Goal: Check status

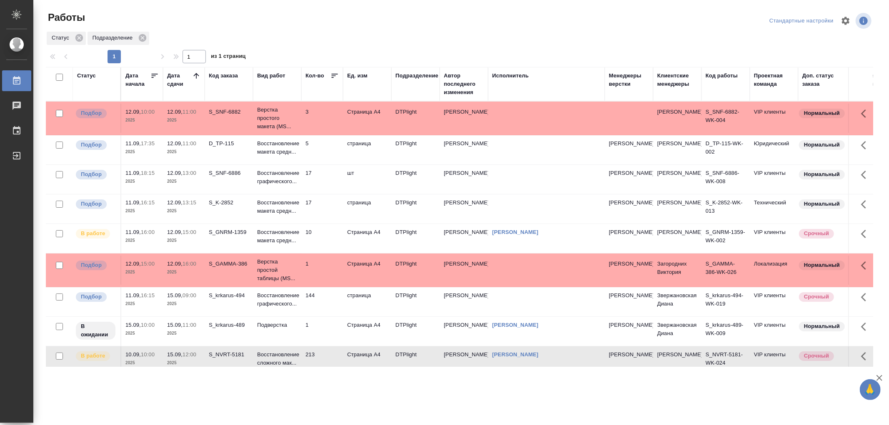
scroll to position [92, 0]
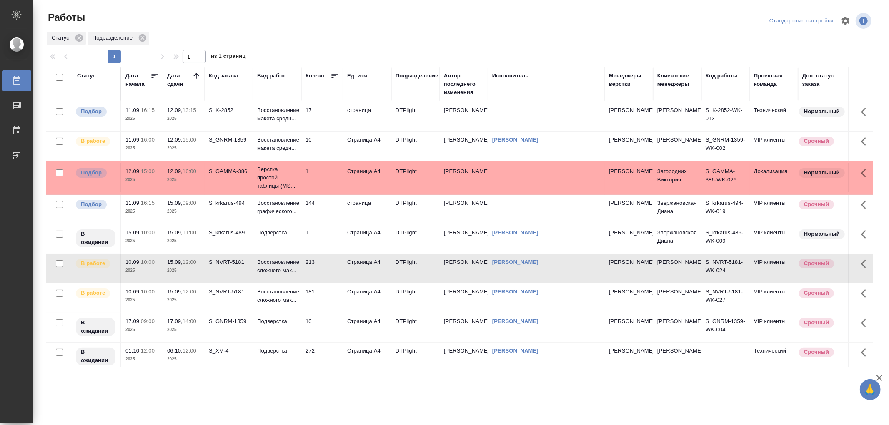
click at [293, 275] on p "Восстановление сложного мак..." at bounding box center [277, 266] width 40 height 17
click at [284, 275] on p "Восстановление сложного мак..." at bounding box center [277, 266] width 40 height 17
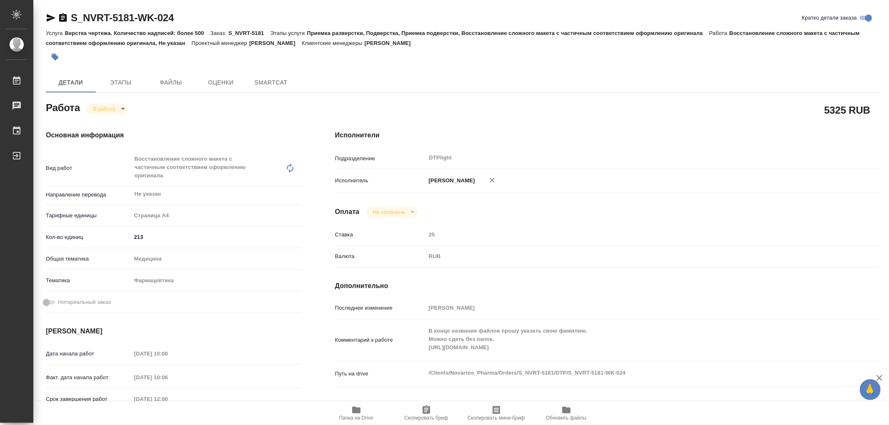
type textarea "x"
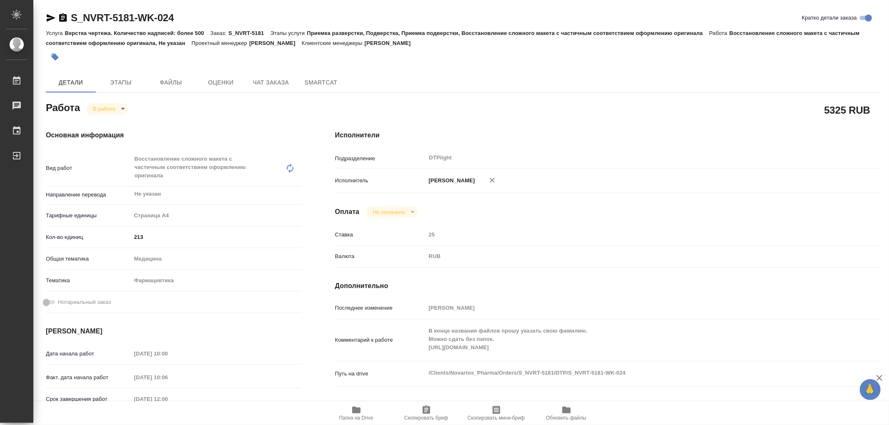
type textarea "x"
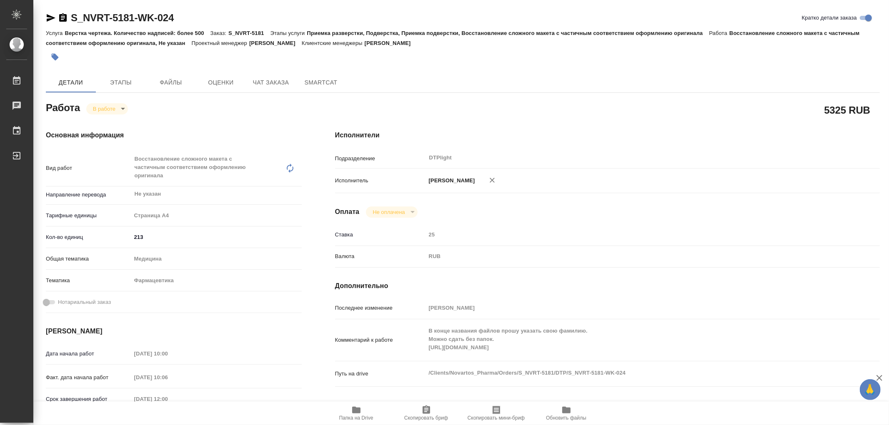
type textarea "x"
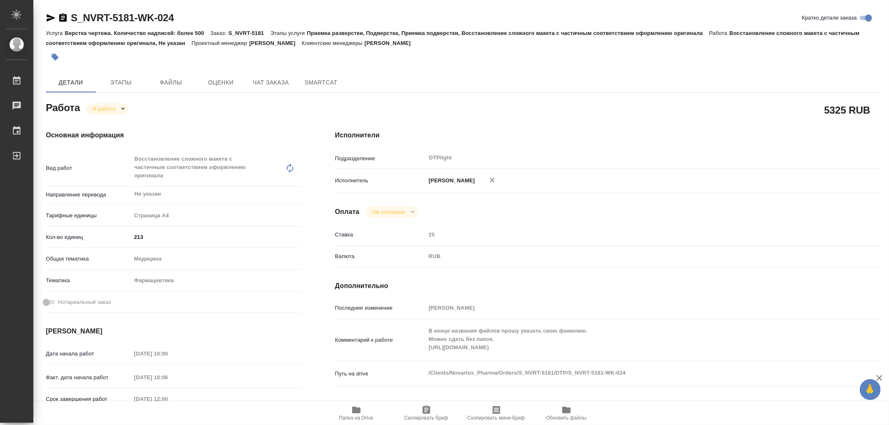
type textarea "x"
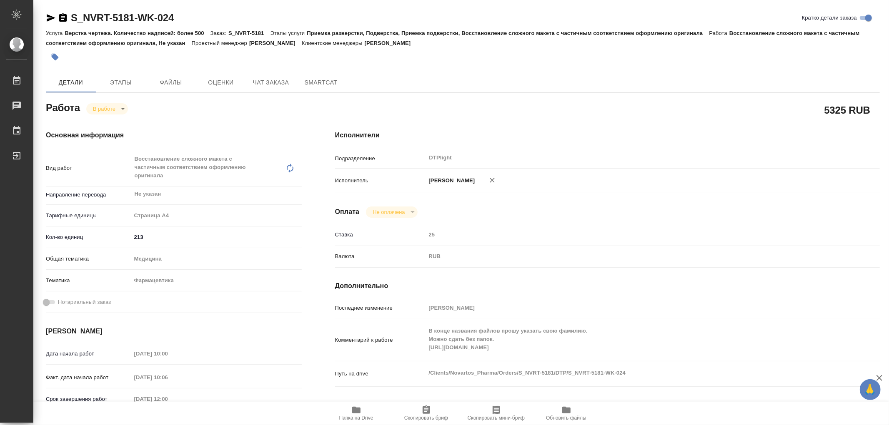
type textarea "x"
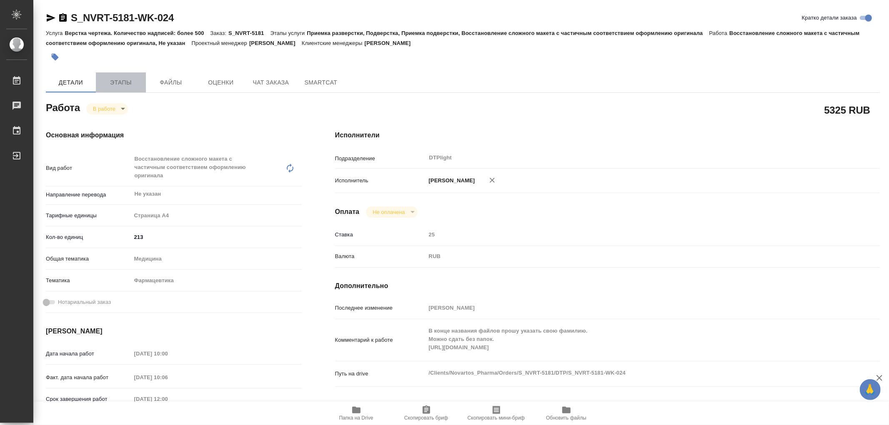
click at [122, 79] on span "Этапы" at bounding box center [121, 82] width 40 height 10
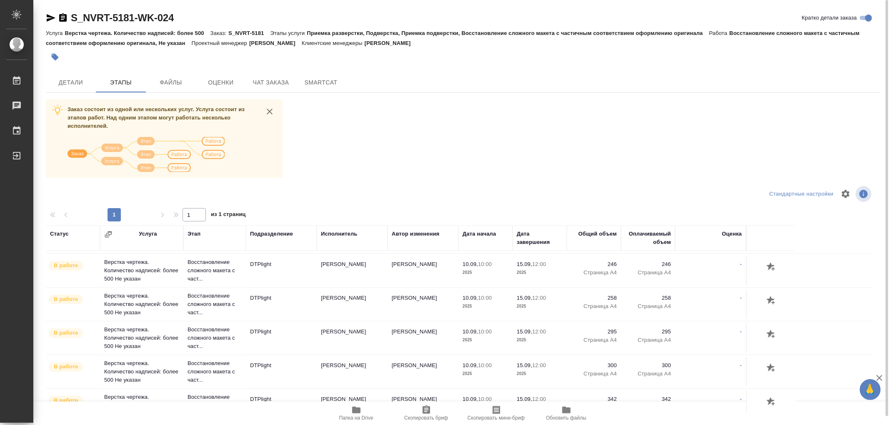
scroll to position [280, 0]
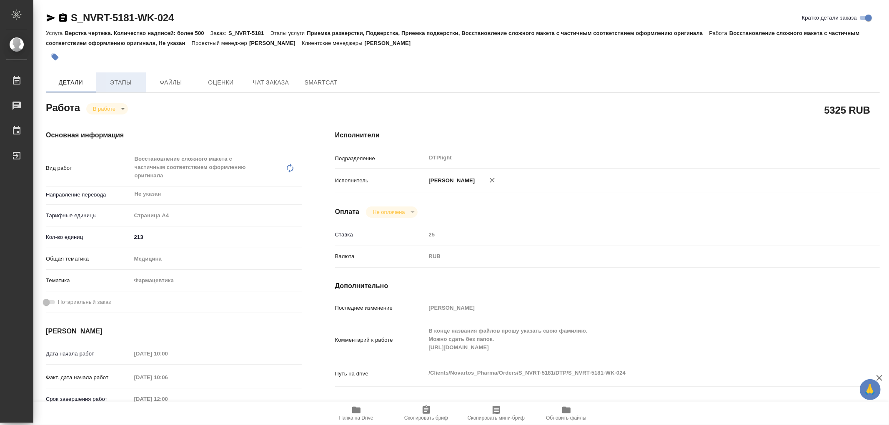
click at [119, 84] on span "Этапы" at bounding box center [121, 82] width 40 height 10
type textarea "x"
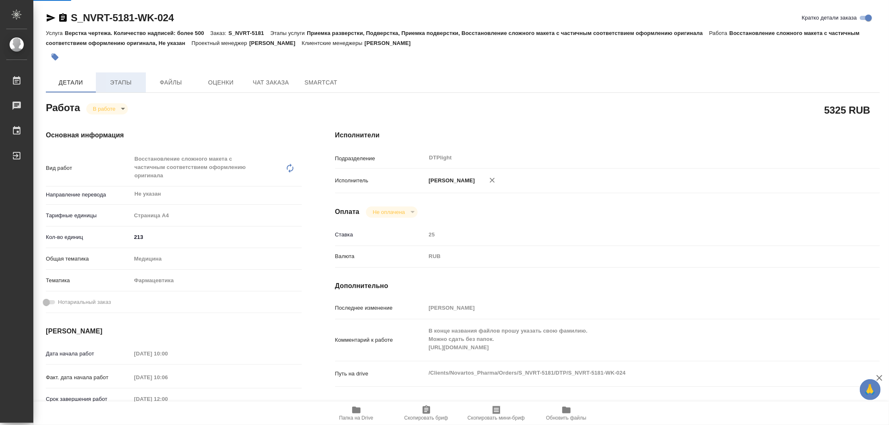
type textarea "x"
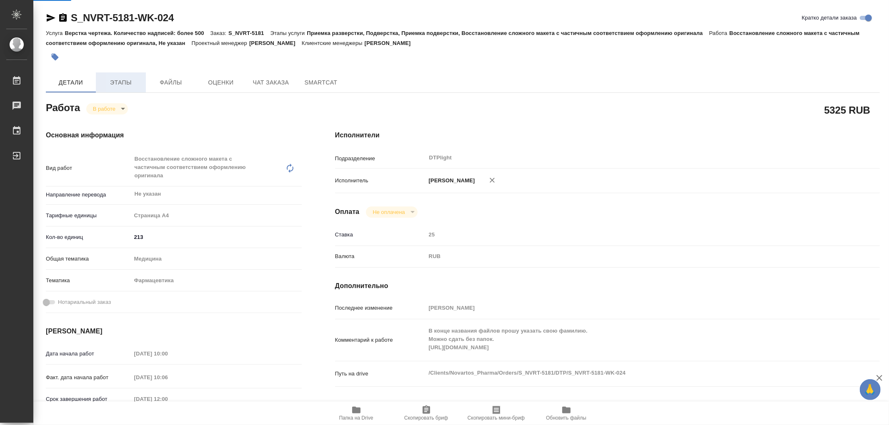
type textarea "x"
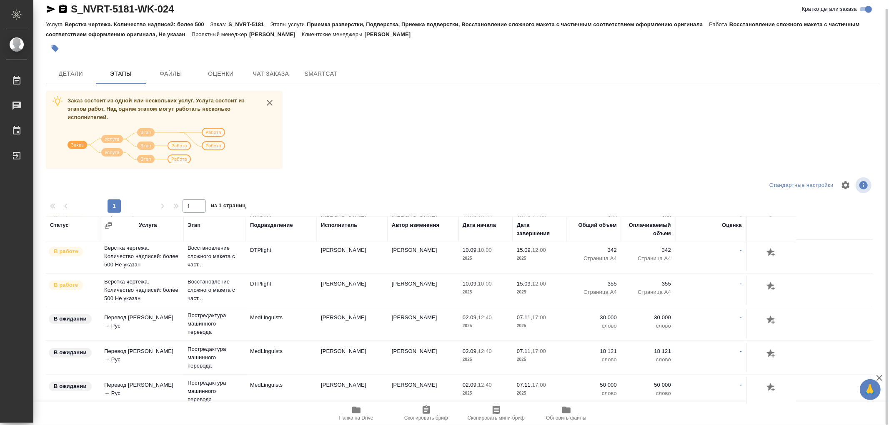
scroll to position [463, 0]
